Goal: Information Seeking & Learning: Learn about a topic

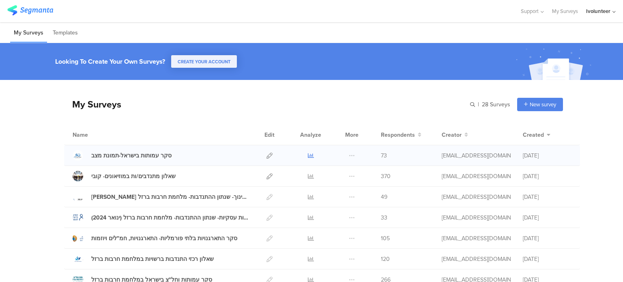
click at [308, 156] on icon at bounding box center [311, 155] width 6 height 6
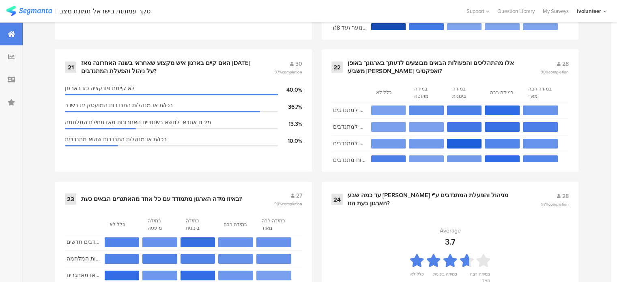
scroll to position [1695, 0]
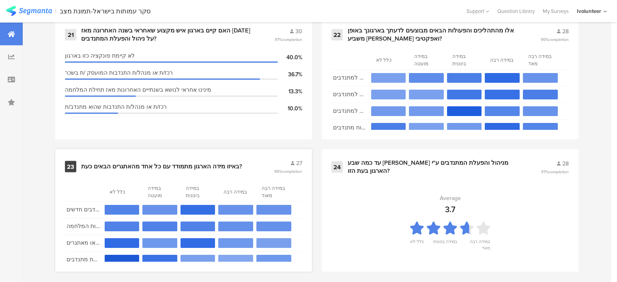
click at [163, 163] on div "באיזו מידה הארגון מתמודד עם כל אחד מהאתגרים הבאים כעת?" at bounding box center [161, 167] width 161 height 8
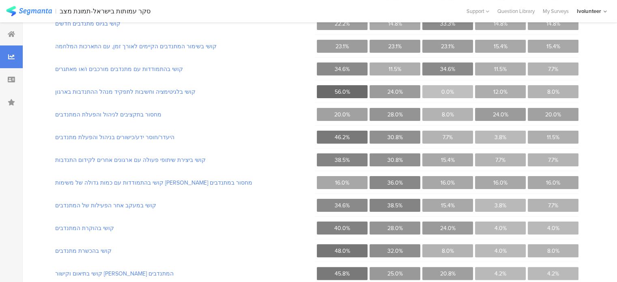
scroll to position [24, 0]
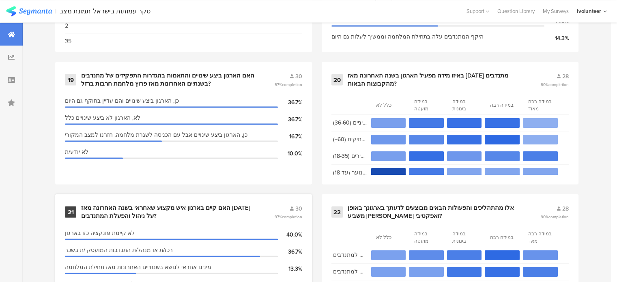
scroll to position [1533, 0]
